Goal: Complete application form: Complete application form

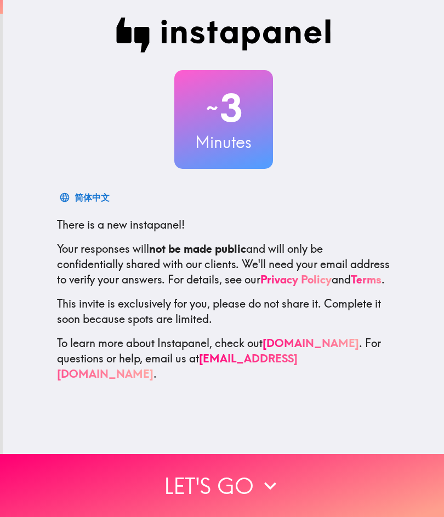
click at [266, 481] on icon "button" at bounding box center [270, 485] width 24 height 24
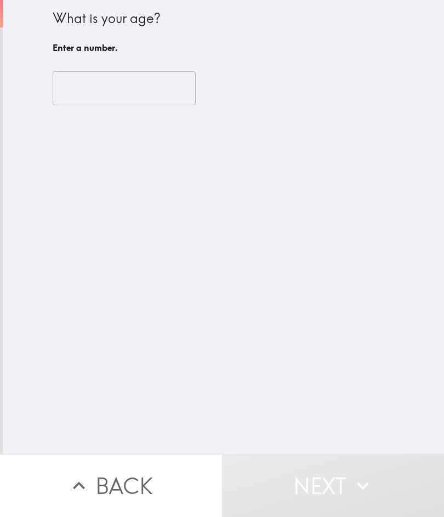
click at [169, 86] on input "number" at bounding box center [124, 88] width 143 height 34
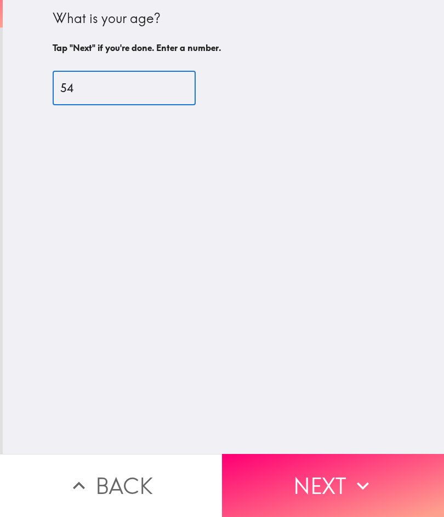
type input "54"
click at [358, 236] on div "What is your age? Tap "Next" if you're done. Enter a number. 54 ​" at bounding box center [223, 227] width 441 height 454
click at [333, 482] on button "Next" at bounding box center [333, 485] width 222 height 63
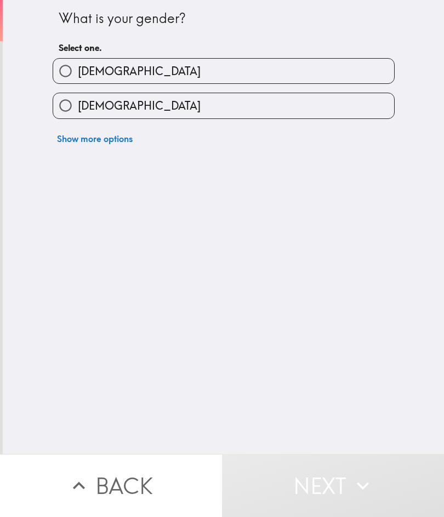
click at [332, 105] on label "[DEMOGRAPHIC_DATA]" at bounding box center [223, 105] width 341 height 25
click at [78, 105] on input "[DEMOGRAPHIC_DATA]" at bounding box center [65, 105] width 25 height 25
radio input "true"
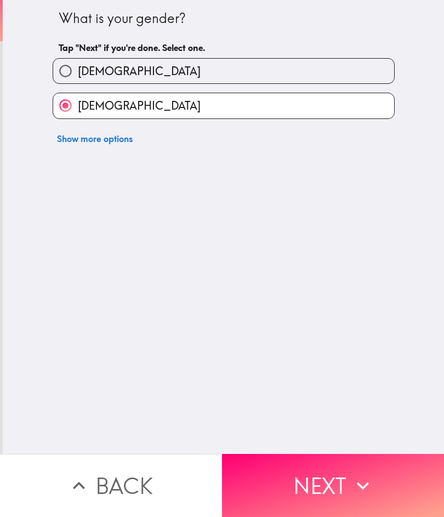
click at [335, 474] on button "Next" at bounding box center [333, 485] width 222 height 63
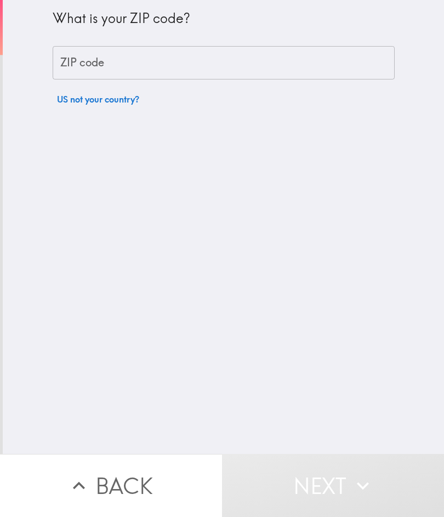
click at [342, 57] on input "ZIP code" at bounding box center [224, 63] width 342 height 34
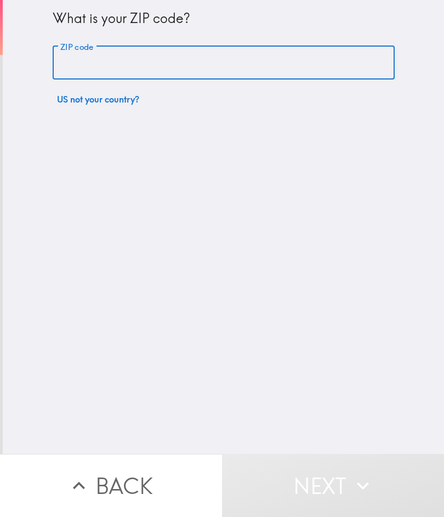
type input "73071"
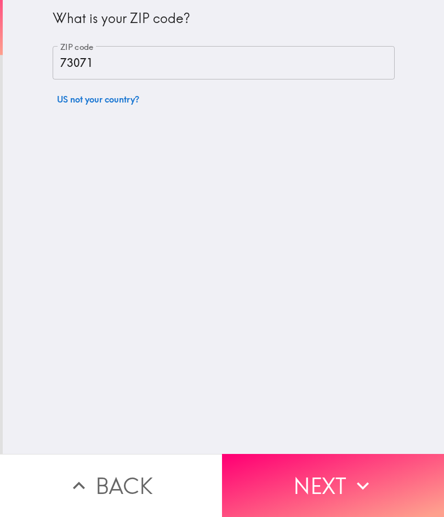
click at [337, 480] on button "Next" at bounding box center [333, 485] width 222 height 63
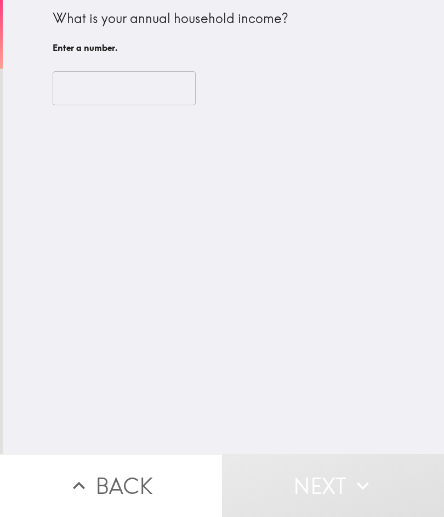
click at [154, 83] on input "number" at bounding box center [124, 88] width 143 height 34
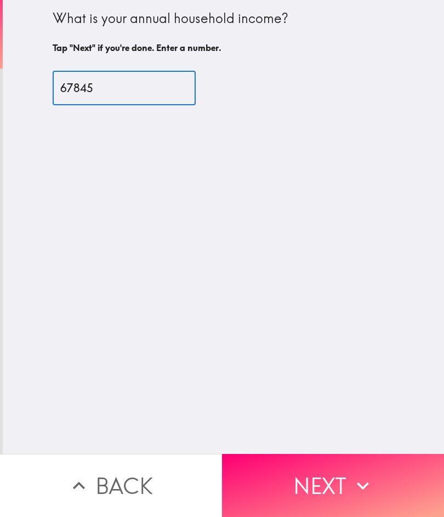
type input "67845"
click at [358, 237] on div "What is your annual household income? Tap "Next" if you're done. Enter a number…" at bounding box center [223, 227] width 441 height 454
click at [341, 476] on button "Next" at bounding box center [333, 485] width 222 height 63
